Goal: Task Accomplishment & Management: Manage account settings

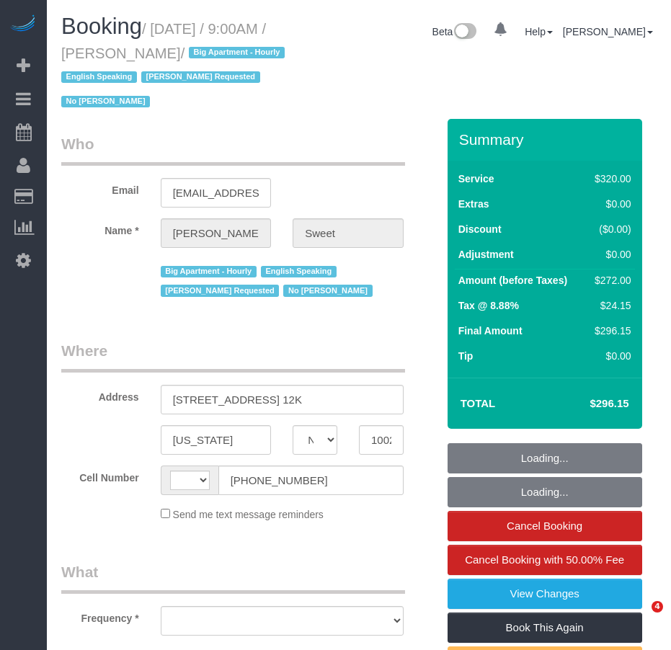
select select "NY"
select select "string:[GEOGRAPHIC_DATA]"
select select "object:771"
select select "number:89"
select select "number:90"
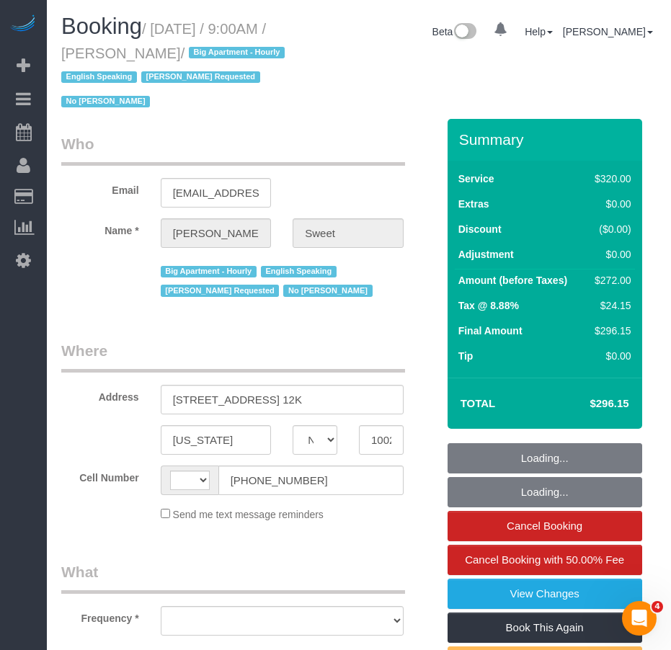
select select "number:15"
select select "number:6"
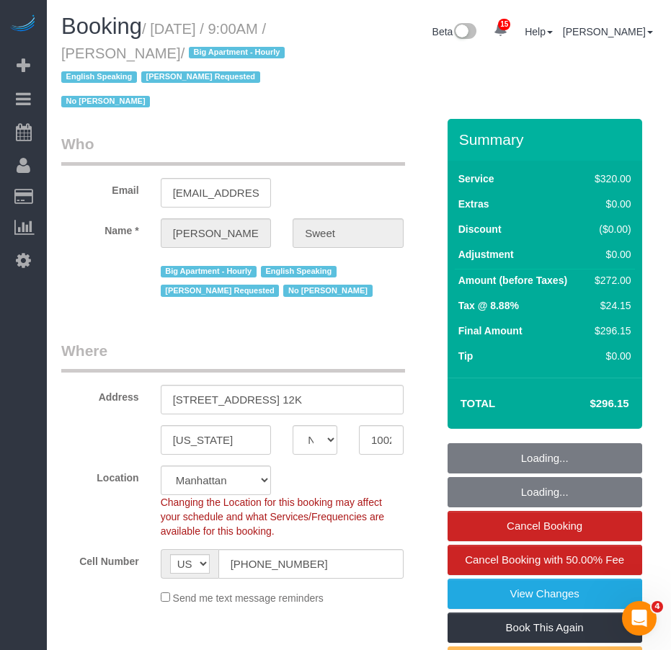
select select "string:stripe-pm_1PTCFC4VGloSiKo7prcBMaC7"
select select "spot1"
select select "240"
select select "object:1008"
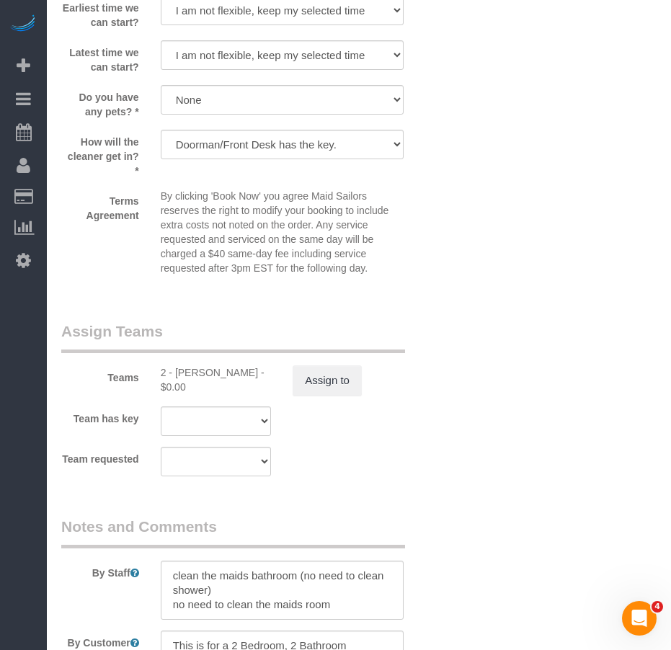
scroll to position [1513, 0]
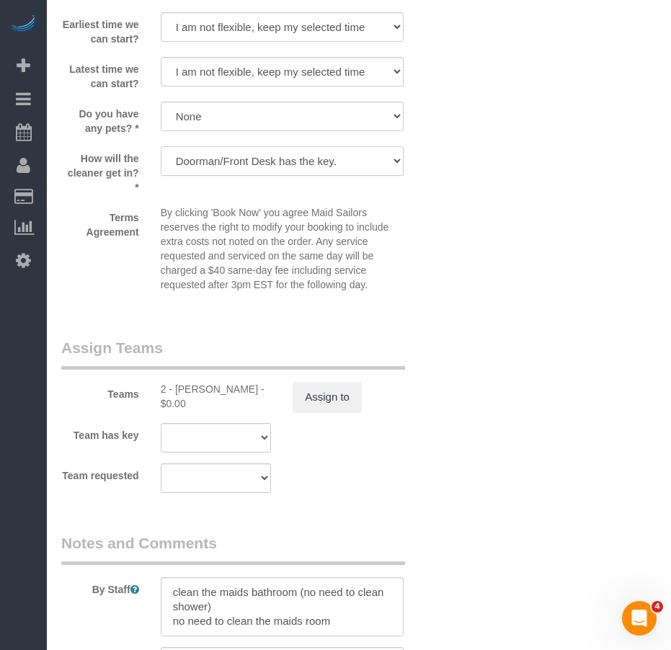
click at [377, 164] on select "We'll let you in. Doorman/Front Desk has the key. Other (Provide details)" at bounding box center [282, 161] width 243 height 30
select select "number:7"
click at [161, 146] on select "We'll let you in. Doorman/Front Desk has the key. Other (Provide details)" at bounding box center [282, 161] width 243 height 30
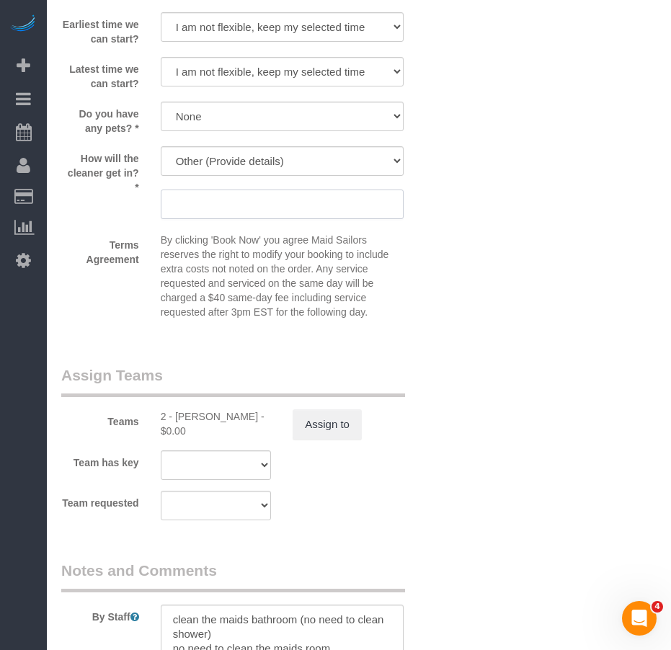
click at [236, 210] on input "text" at bounding box center [282, 204] width 243 height 30
drag, startPoint x: 269, startPoint y: 207, endPoint x: 303, endPoint y: 207, distance: 33.9
click at [303, 207] on input "Ask the doorman to ring up" at bounding box center [282, 204] width 243 height 30
click at [287, 207] on input "Ask the doorman to" at bounding box center [282, 204] width 243 height 30
click at [290, 206] on input "Ask the doorman to call so they can let you in" at bounding box center [282, 204] width 243 height 30
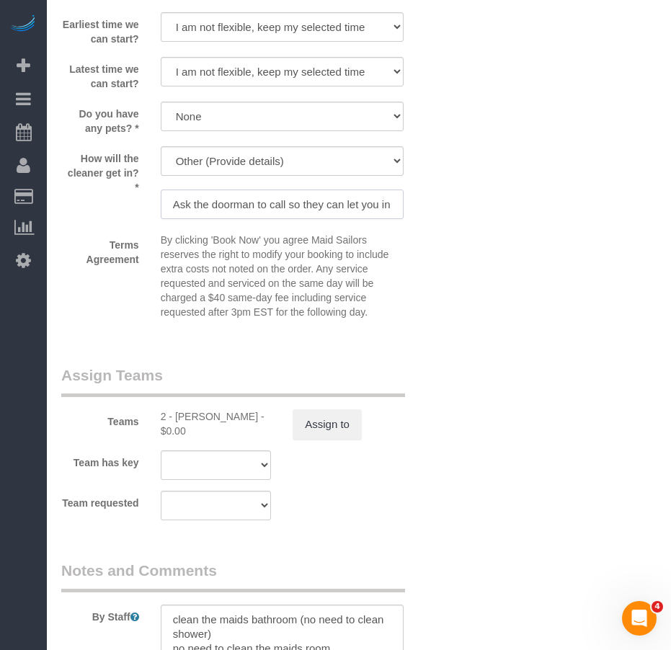
drag, startPoint x: 174, startPoint y: 205, endPoint x: 432, endPoint y: 215, distance: 257.4
click at [432, 215] on div "How will the cleaner get in? * We'll let you in. Doorman/Front Desk has the key…" at bounding box center [248, 184] width 397 height 76
click at [342, 204] on input "Ask the doorman to call so they can let you in" at bounding box center [282, 204] width 243 height 30
drag, startPoint x: 290, startPoint y: 207, endPoint x: 423, endPoint y: 210, distance: 133.3
click at [423, 210] on div "How will the cleaner get in? * We'll let you in. Doorman/Front Desk has the key…" at bounding box center [248, 184] width 397 height 76
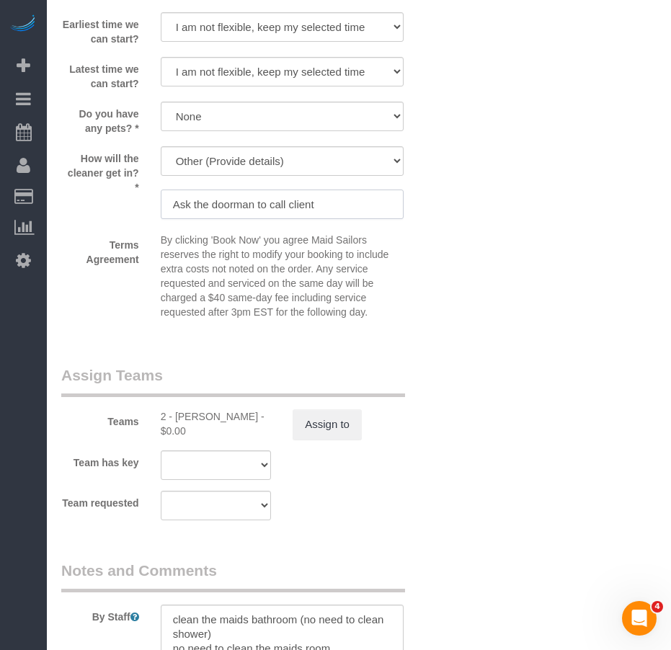
type input "Ask the doorman to call client"
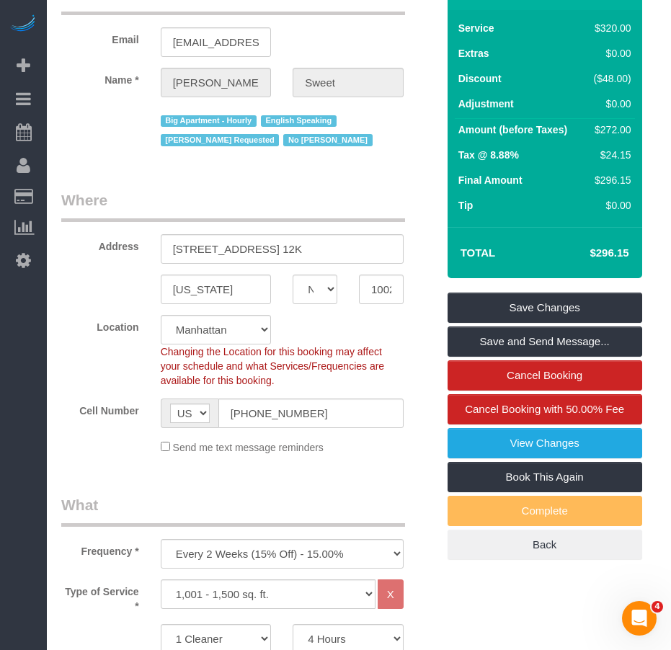
scroll to position [144, 0]
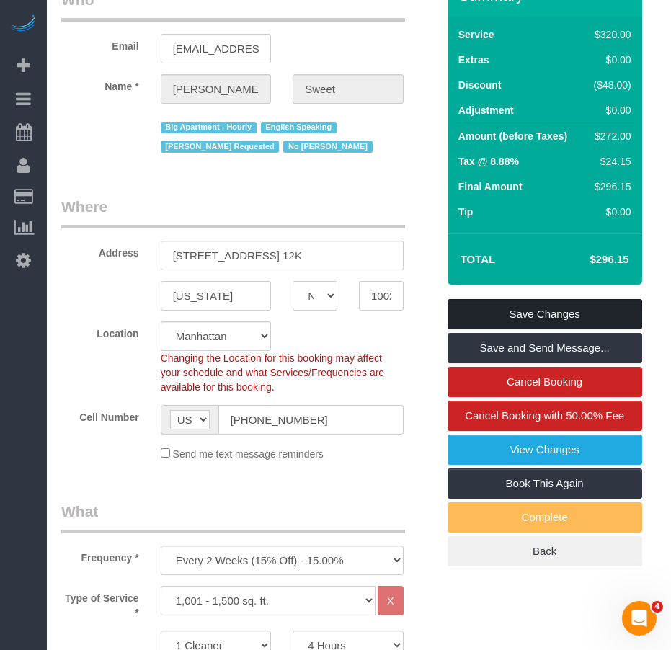
click at [496, 311] on link "Save Changes" at bounding box center [544, 314] width 195 height 30
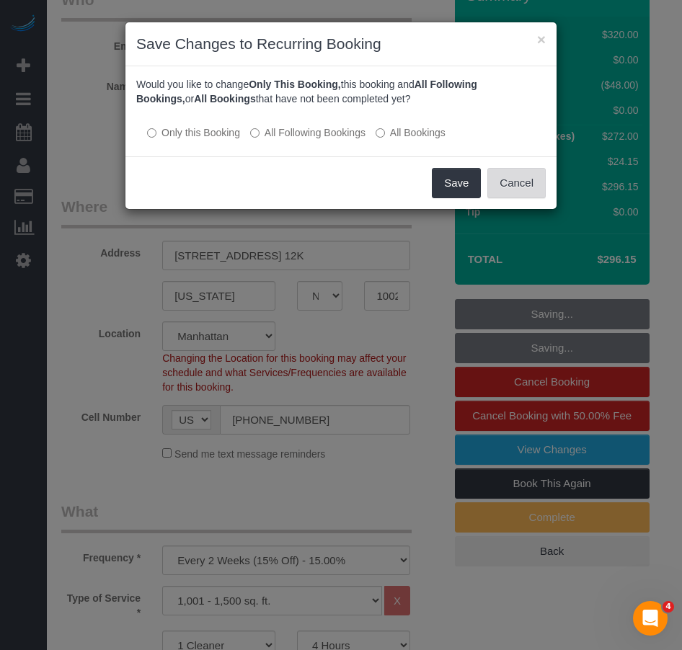
click at [504, 182] on button "Cancel" at bounding box center [516, 183] width 58 height 30
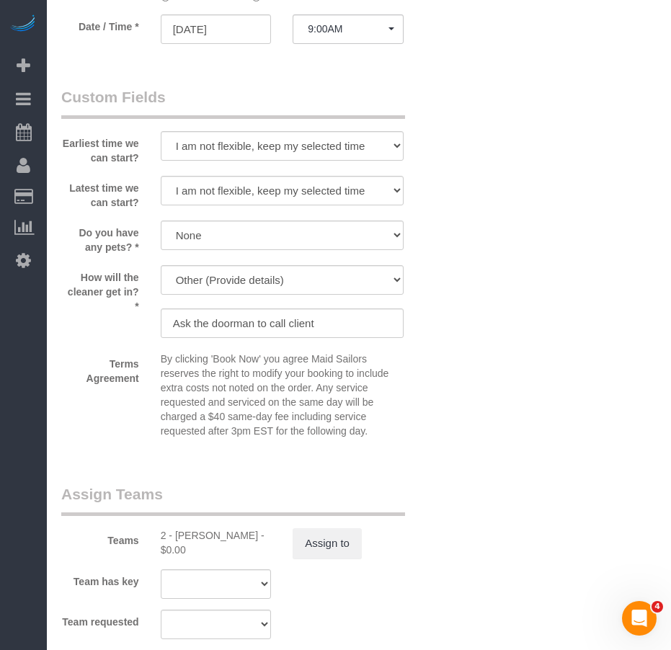
scroll to position [1297, 0]
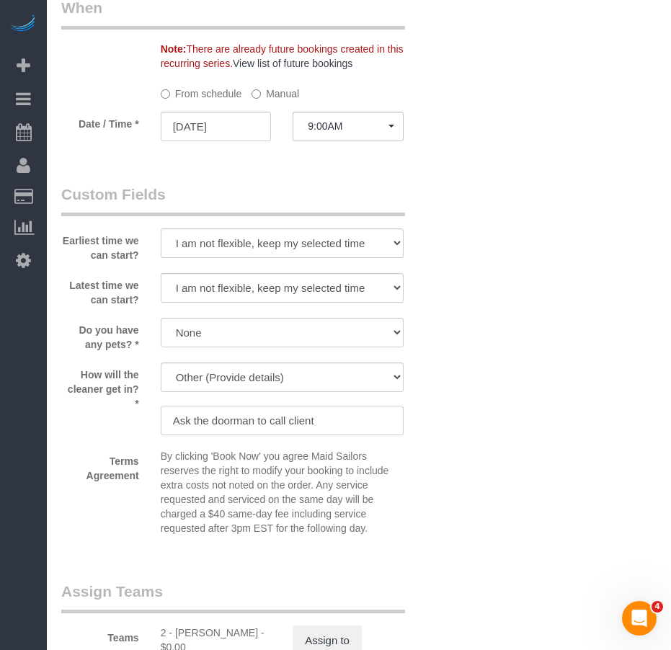
click at [331, 421] on input "Ask the doorman to call client" at bounding box center [282, 421] width 243 height 30
click at [380, 378] on select "We'll let you in. Doorman/Front Desk has the key. Other (Provide details)" at bounding box center [282, 377] width 243 height 30
click at [474, 442] on div "Who Email [EMAIL_ADDRESS][DOMAIN_NAME] Name * [PERSON_NAME] Big Apartment - Hou…" at bounding box center [358, 173] width 595 height 2702
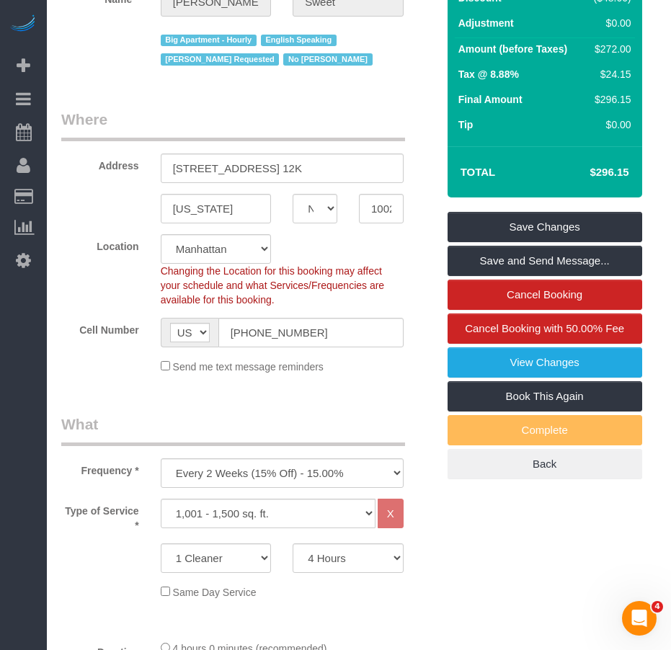
scroll to position [216, 0]
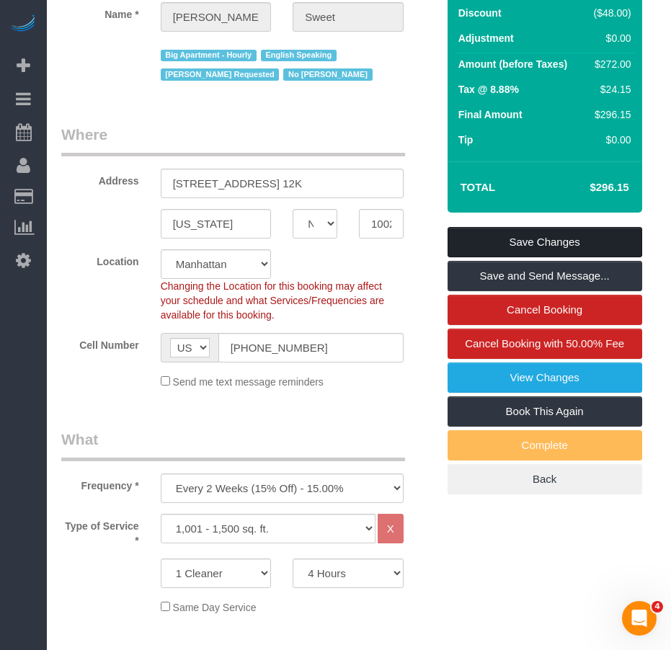
click at [485, 242] on link "Save Changes" at bounding box center [544, 242] width 195 height 30
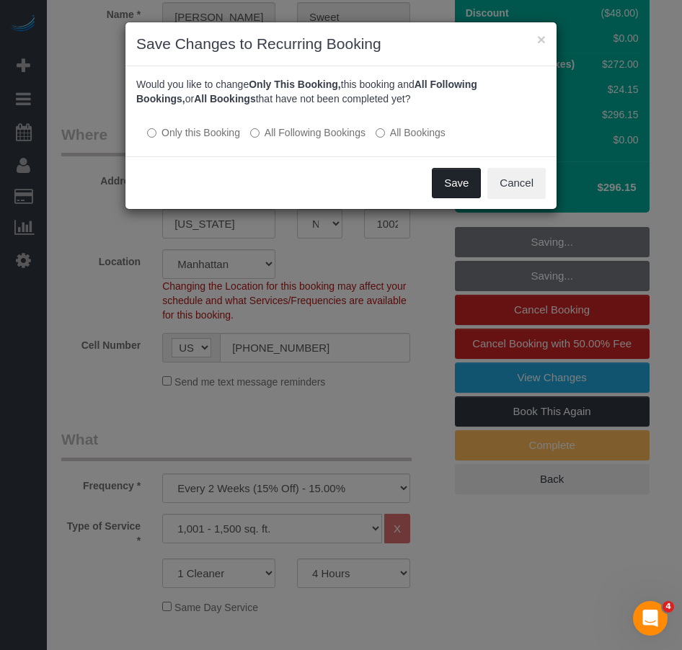
click at [456, 187] on button "Save" at bounding box center [456, 183] width 49 height 30
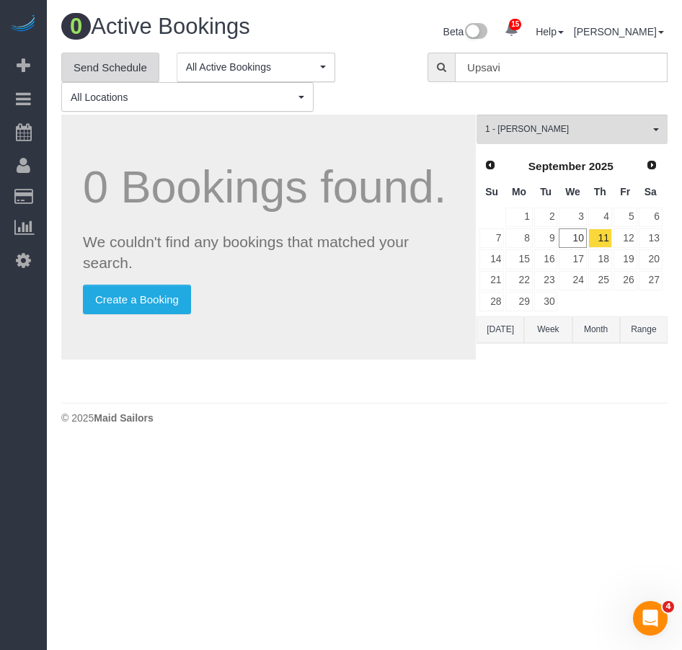
click at [120, 69] on link "Send Schedule" at bounding box center [110, 68] width 98 height 30
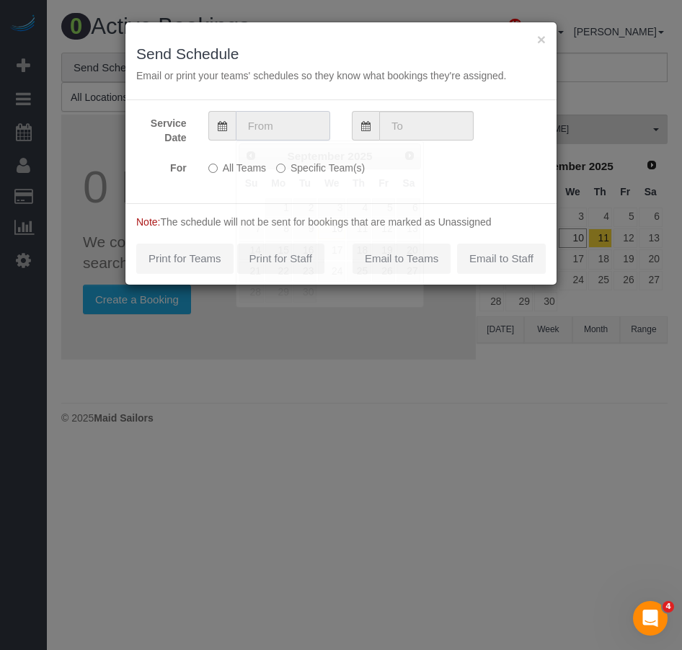
click at [264, 130] on input "text" at bounding box center [283, 126] width 94 height 30
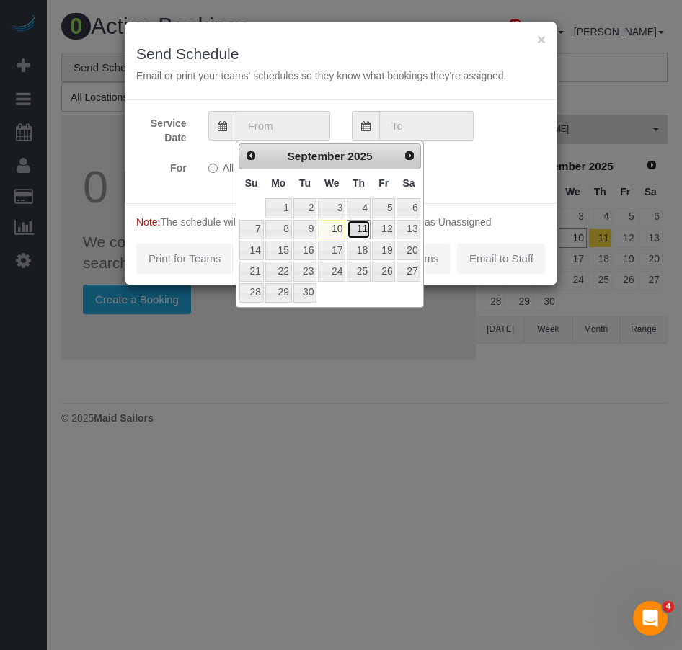
click at [358, 228] on link "11" at bounding box center [359, 229] width 24 height 19
type input "[DATE]"
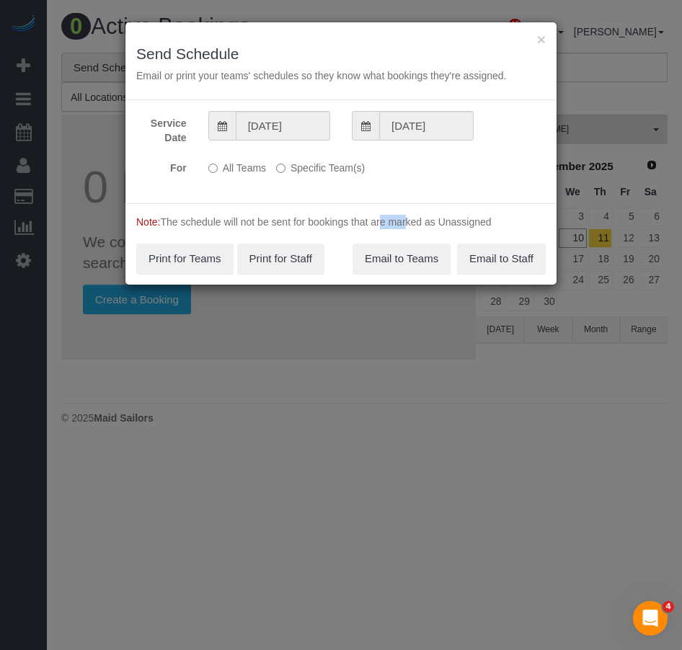
click at [358, 228] on p "Note: The schedule will not be sent for bookings that are marked as Unassigned" at bounding box center [340, 222] width 409 height 14
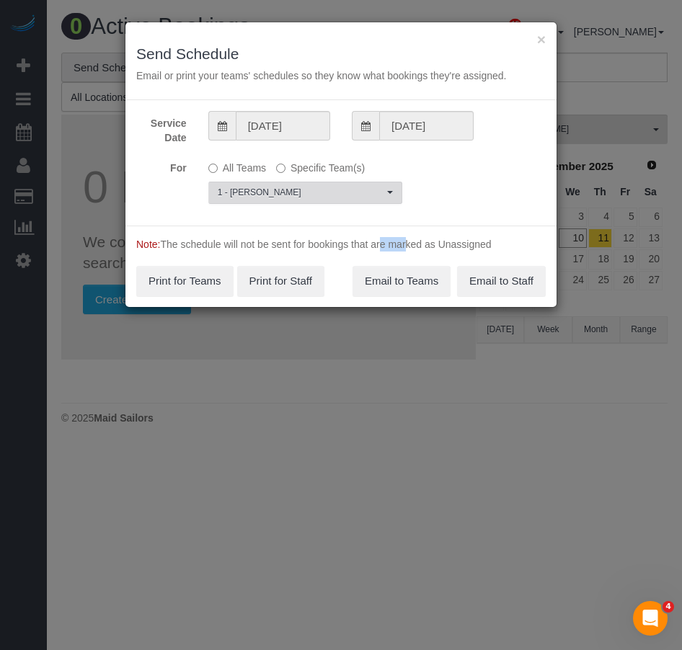
click at [264, 190] on span "1 - [PERSON_NAME]" at bounding box center [301, 193] width 166 height 12
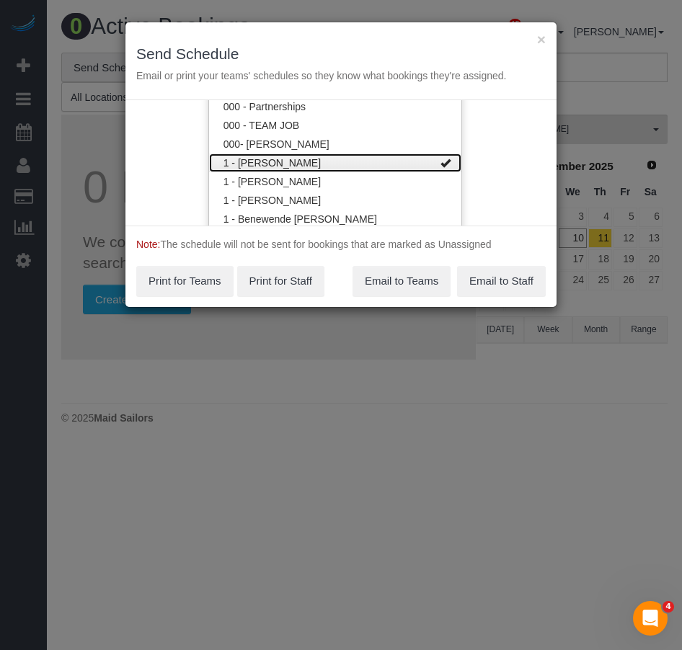
click at [329, 161] on link "1 - [PERSON_NAME]" at bounding box center [335, 162] width 252 height 19
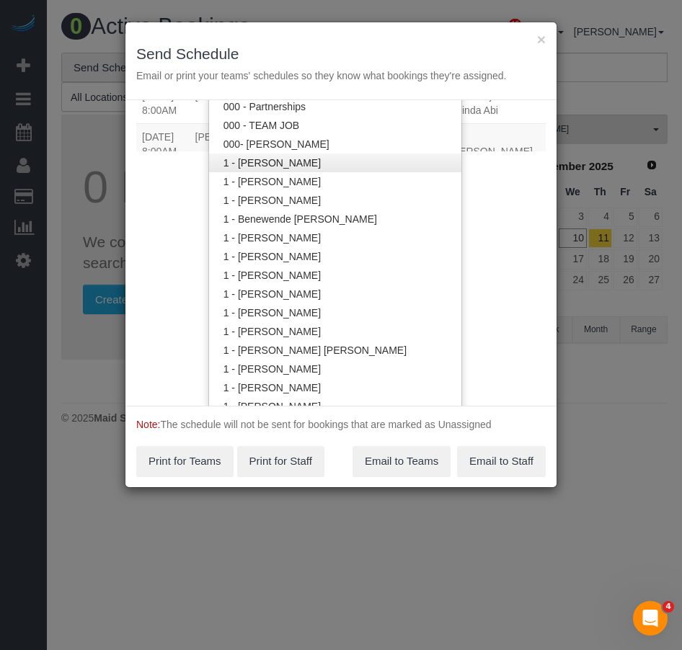
scroll to position [903, 0]
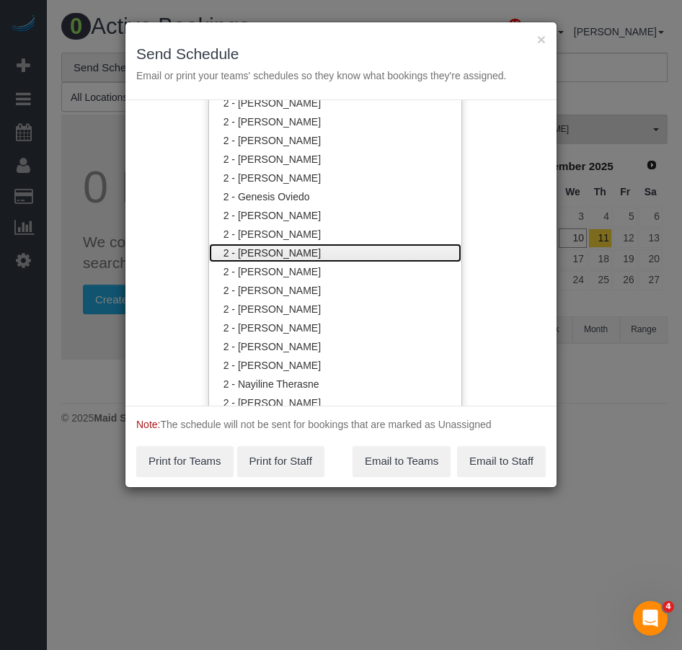
click at [281, 249] on link "2 - [PERSON_NAME]" at bounding box center [335, 253] width 252 height 19
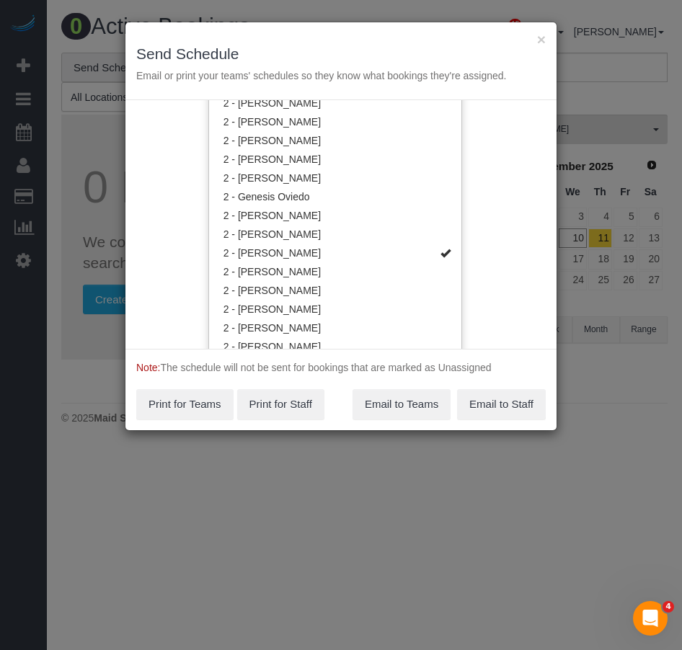
click at [461, 297] on div "Service Date [DATE] [DATE] For All Teams Specific Team(s) 2 - [PERSON_NAME] Cho…" at bounding box center [340, 224] width 431 height 249
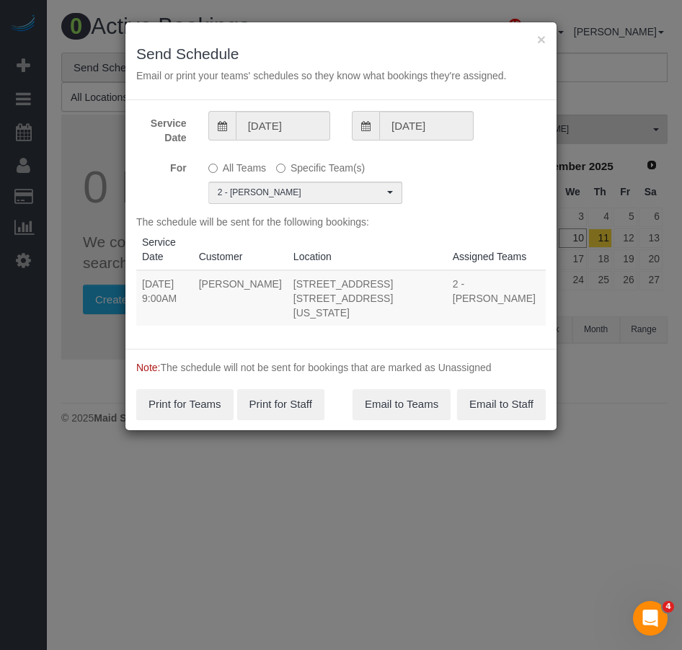
scroll to position [0, 0]
click at [402, 395] on button "Email to Teams" at bounding box center [401, 404] width 98 height 30
